Goal: Information Seeking & Learning: Learn about a topic

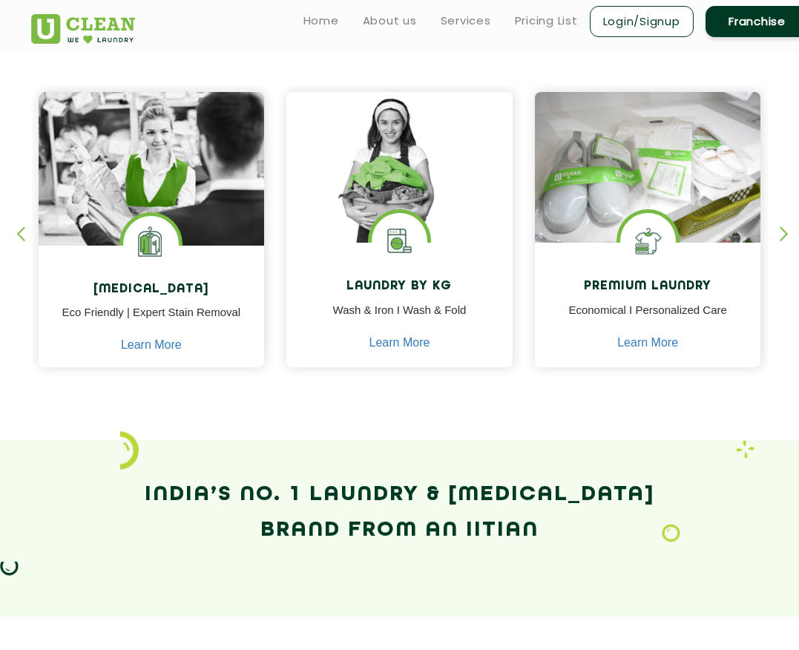
scroll to position [579, 0]
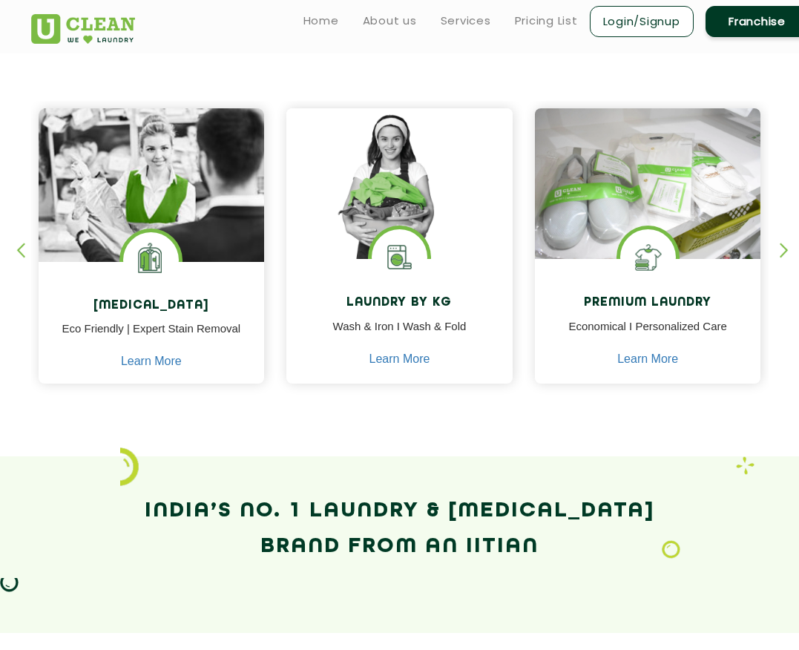
click at [782, 256] on div "button" at bounding box center [791, 263] width 22 height 41
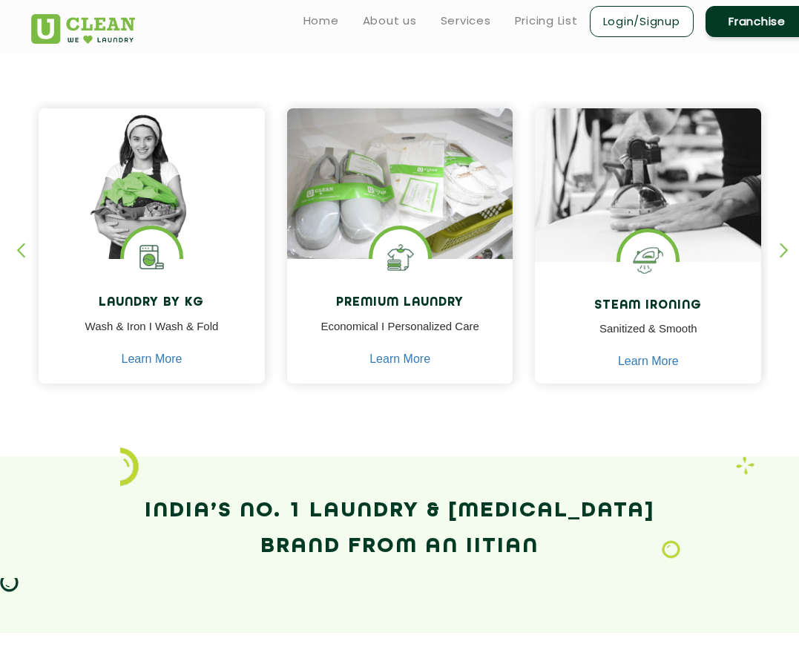
click at [782, 256] on div "button" at bounding box center [791, 263] width 22 height 41
click at [781, 246] on div "button" at bounding box center [791, 263] width 22 height 41
click at [785, 252] on div "button" at bounding box center [791, 263] width 22 height 41
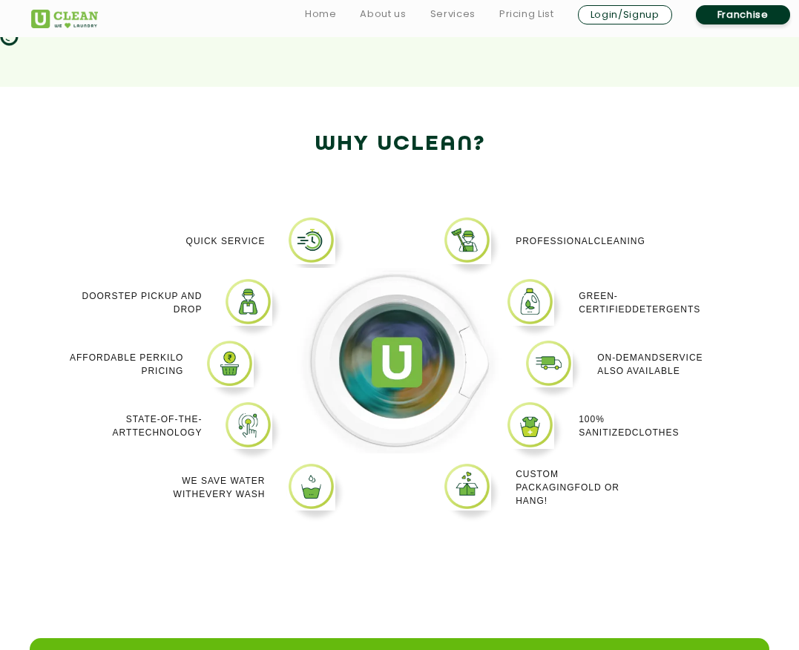
scroll to position [1129, 0]
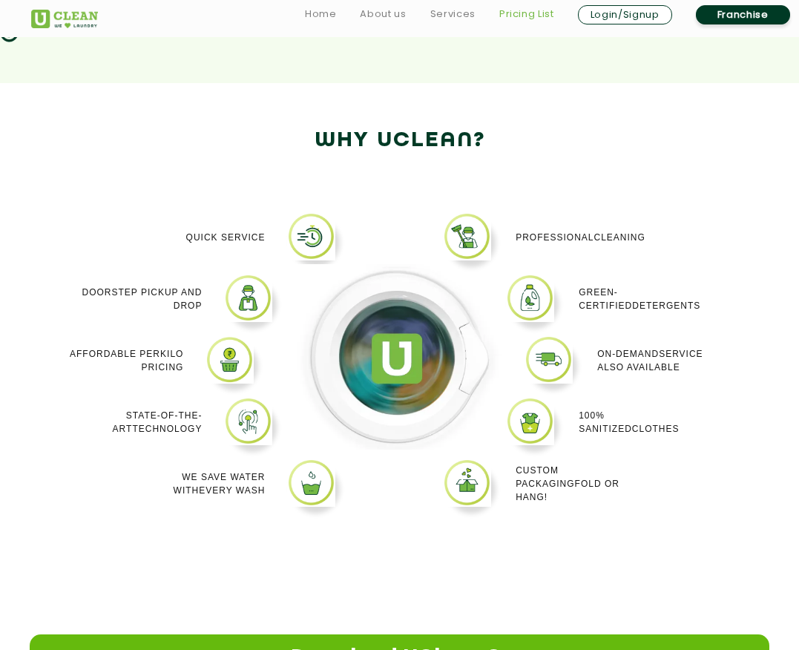
click at [517, 18] on link "Pricing List" at bounding box center [526, 14] width 55 height 18
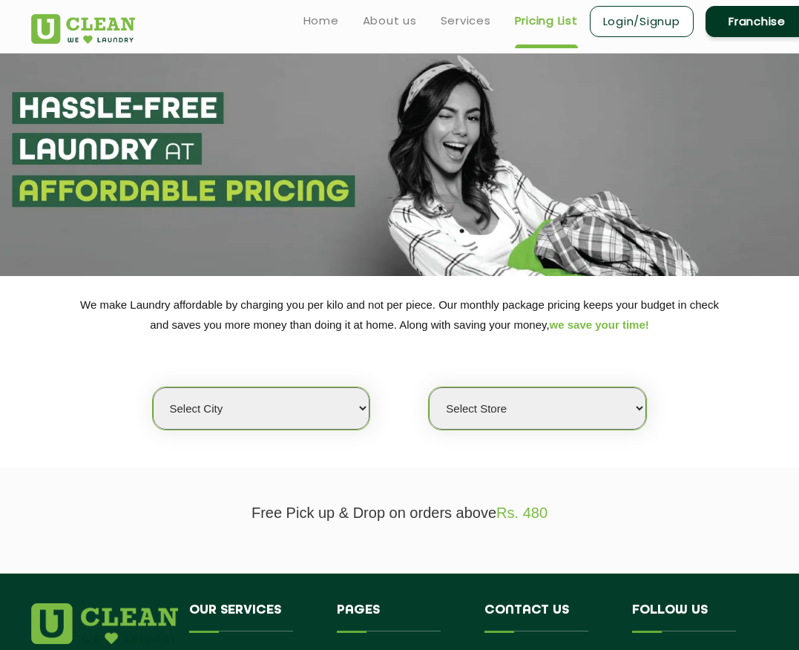
click at [328, 391] on select "Select city [GEOGRAPHIC_DATA] [GEOGRAPHIC_DATA] [GEOGRAPHIC_DATA] [GEOGRAPHIC_D…" at bounding box center [261, 408] width 217 height 42
select select "149"
click at [153, 387] on select "Select city [GEOGRAPHIC_DATA] [GEOGRAPHIC_DATA] [GEOGRAPHIC_DATA] [GEOGRAPHIC_D…" at bounding box center [261, 408] width 217 height 42
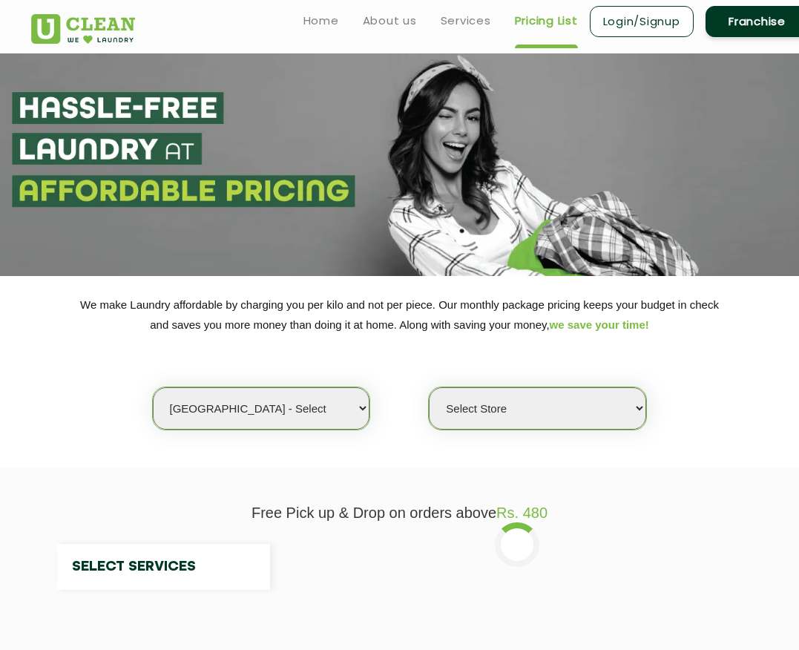
select select "0"
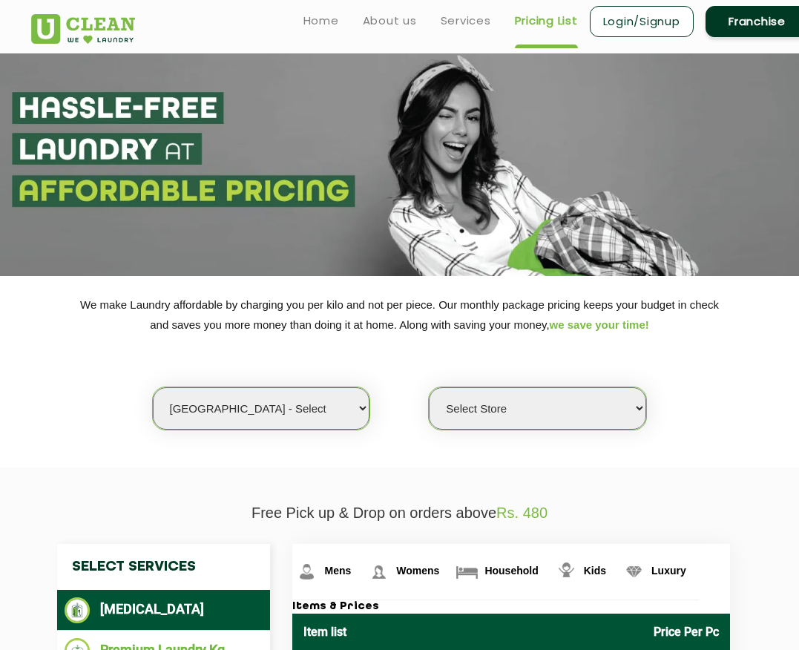
click at [361, 403] on select "Select city [GEOGRAPHIC_DATA] [GEOGRAPHIC_DATA] [GEOGRAPHIC_DATA] [GEOGRAPHIC_D…" at bounding box center [261, 408] width 217 height 42
select select "16"
click at [153, 387] on select "Select city [GEOGRAPHIC_DATA] [GEOGRAPHIC_DATA] [GEOGRAPHIC_DATA] [GEOGRAPHIC_D…" at bounding box center [261, 408] width 217 height 42
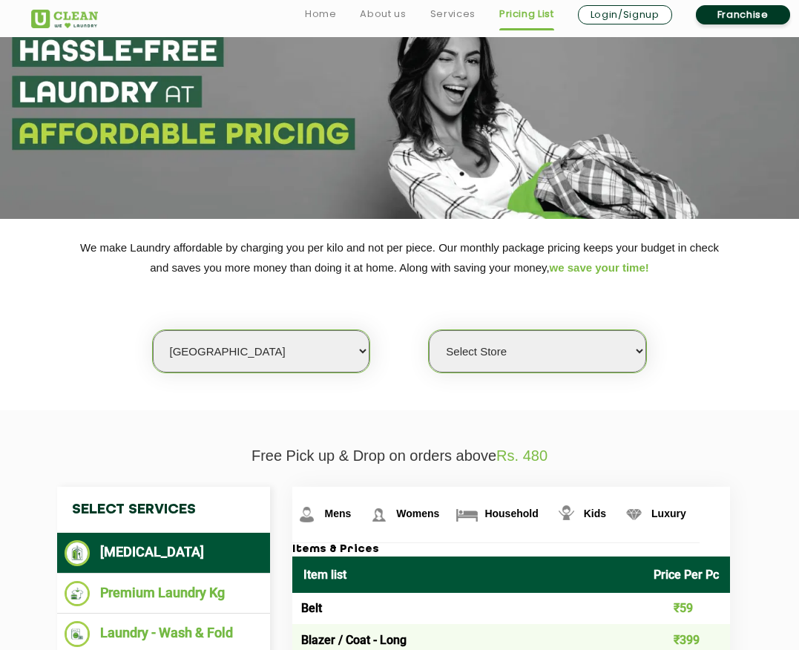
scroll to position [79, 0]
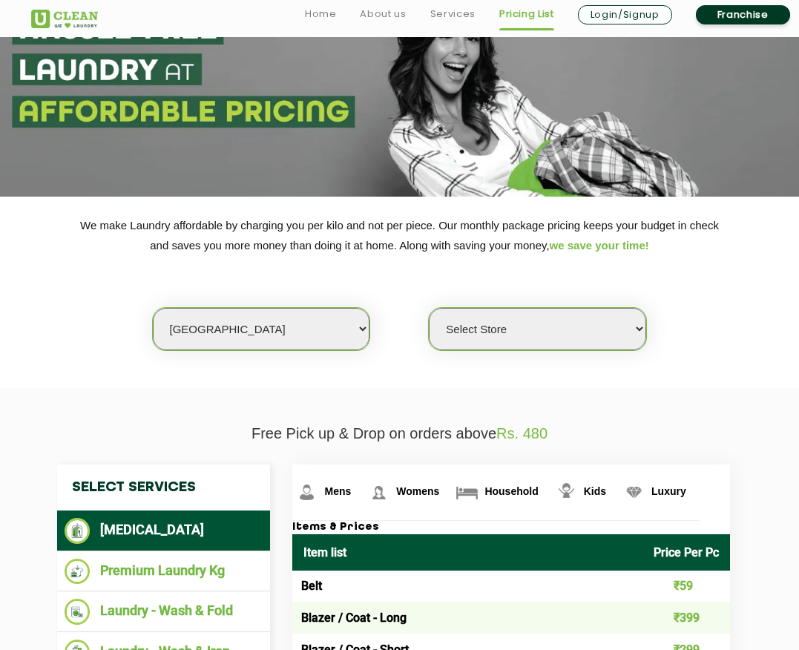
click at [540, 320] on select "Select Store UClean Powai UClean Deonar UClean LBS Marg UClean Chembur UClean W…" at bounding box center [537, 329] width 217 height 42
select select "614"
click at [429, 308] on select "Select Store UClean Powai UClean Deonar UClean LBS Marg UClean Chembur UClean W…" at bounding box center [537, 329] width 217 height 42
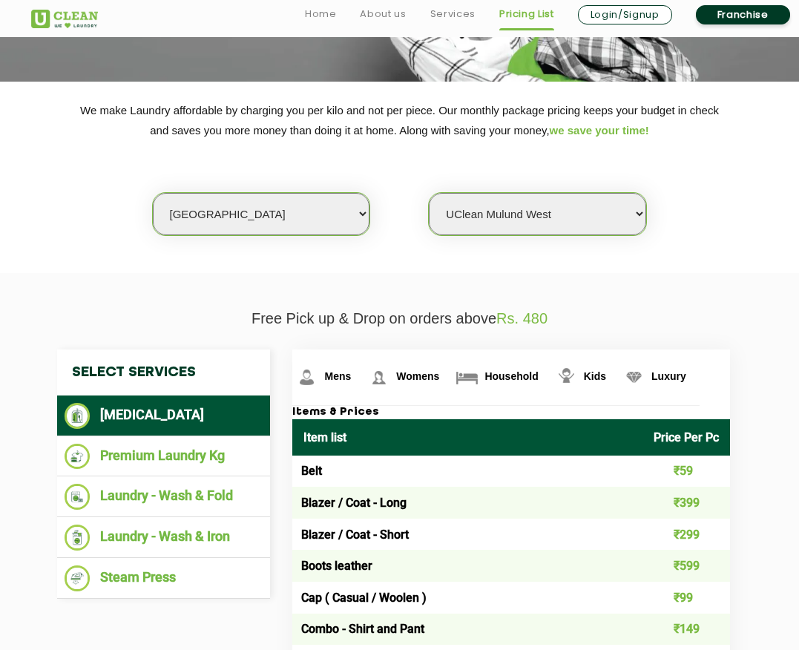
scroll to position [197, 0]
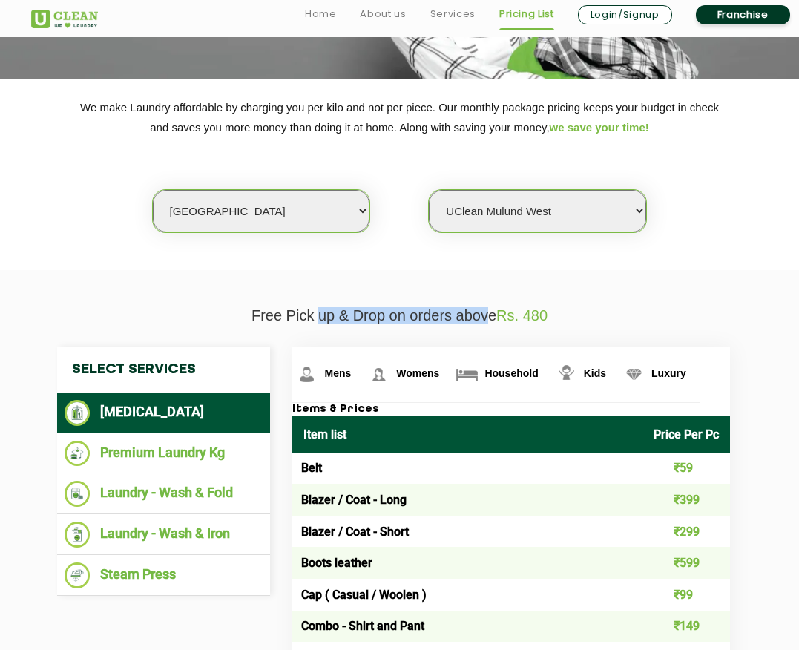
drag, startPoint x: 315, startPoint y: 311, endPoint x: 492, endPoint y: 310, distance: 176.6
click at [492, 310] on p "Free Pick up & Drop on orders above Rs. 480" at bounding box center [400, 315] width 738 height 17
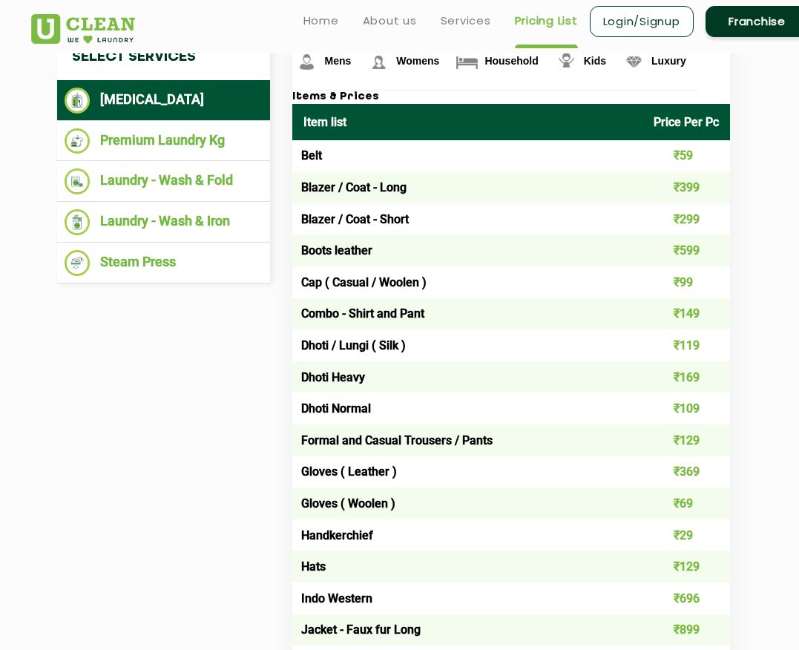
scroll to position [513, 0]
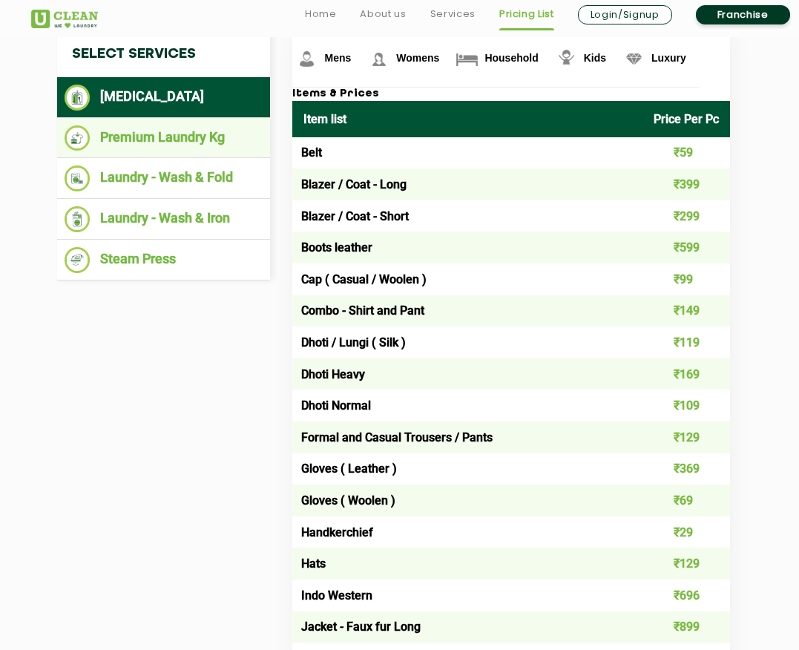
click at [163, 141] on li "Premium Laundry Kg" at bounding box center [164, 138] width 199 height 26
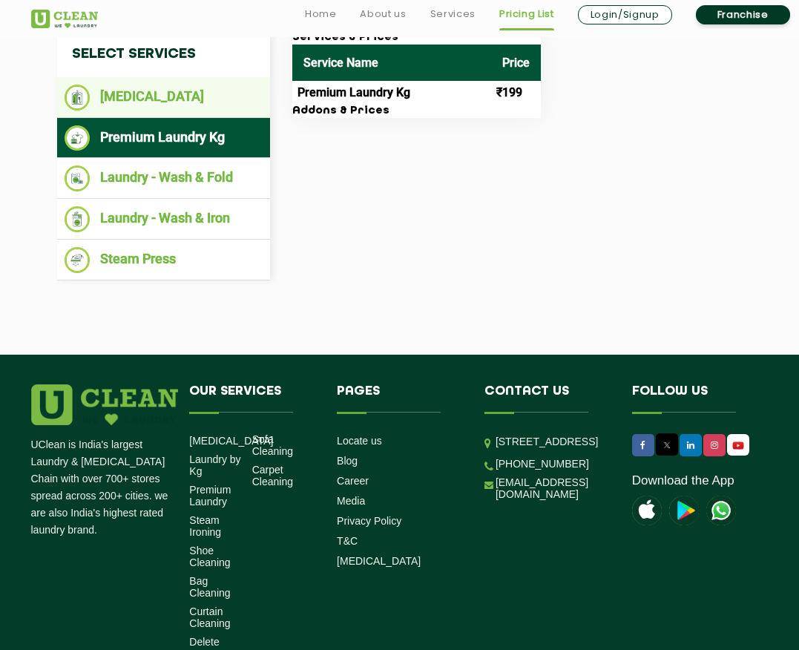
click at [159, 114] on ul "[MEDICAL_DATA]" at bounding box center [164, 97] width 214 height 41
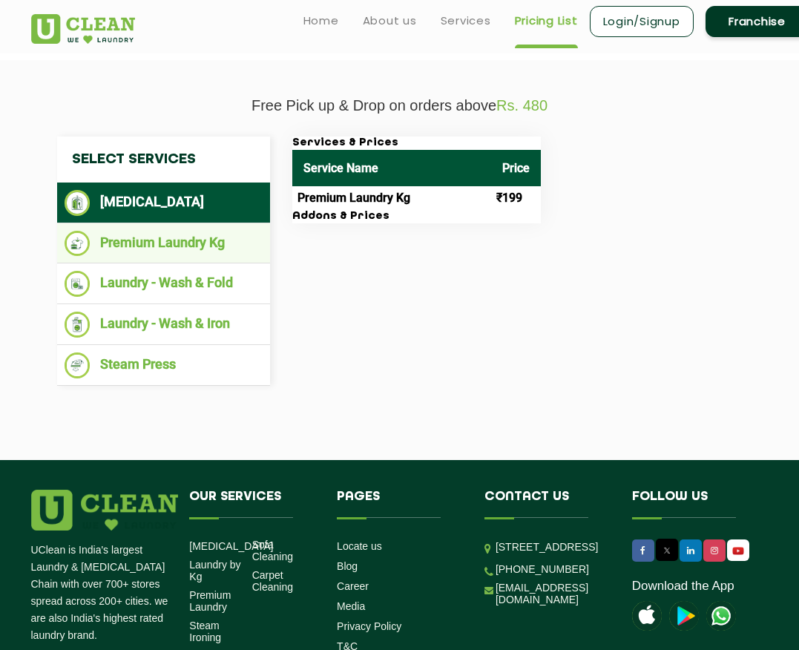
scroll to position [404, 0]
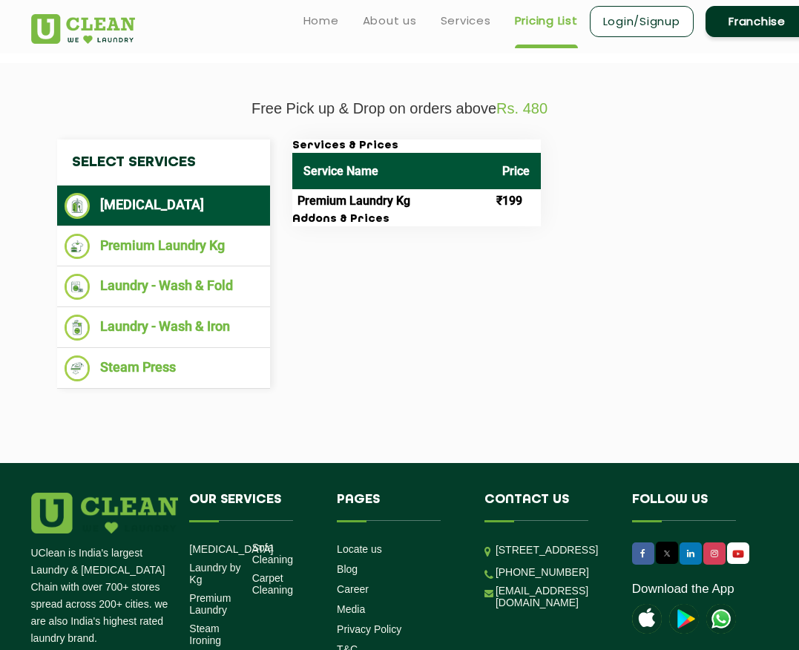
click at [205, 214] on li "[MEDICAL_DATA]" at bounding box center [164, 206] width 199 height 26
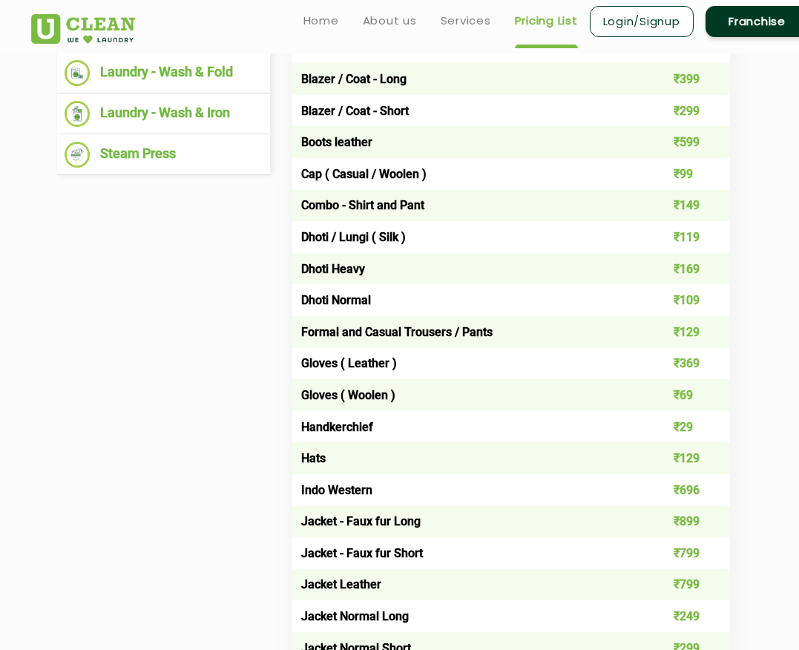
scroll to position [310, 0]
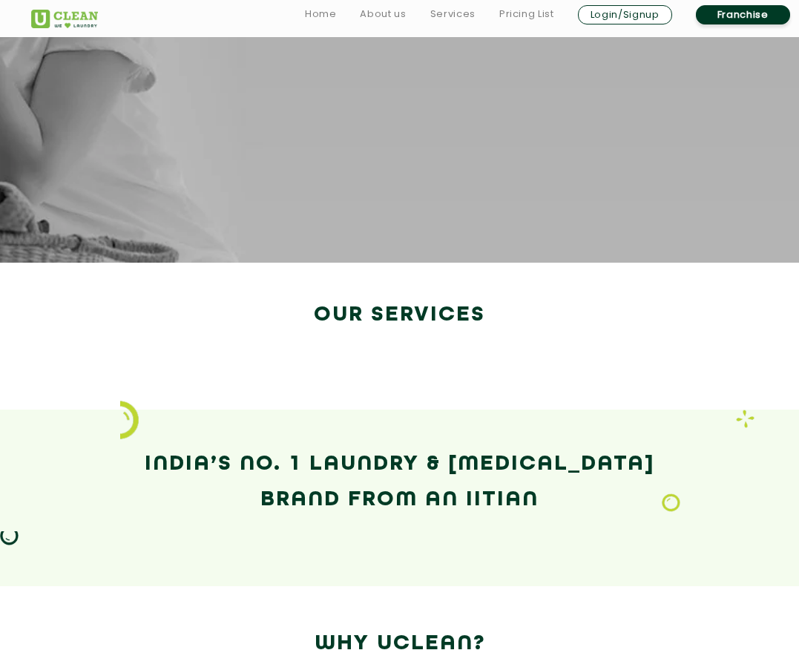
scroll to position [1129, 0]
